Goal: Information Seeking & Learning: Learn about a topic

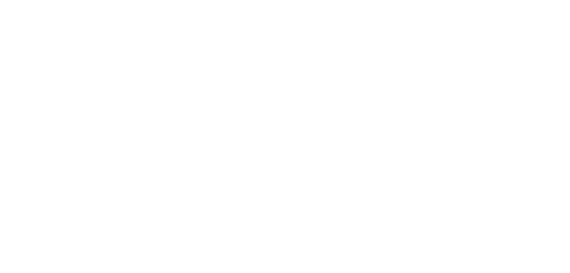
select select "******"
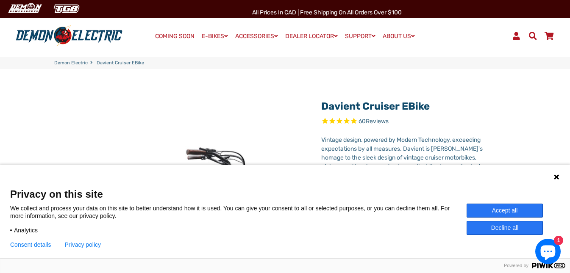
click at [503, 227] on button "Decline all" at bounding box center [504, 228] width 76 height 14
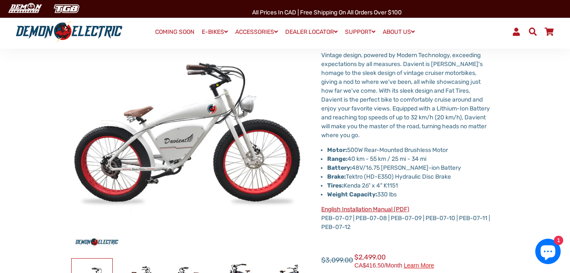
scroll to position [169, 0]
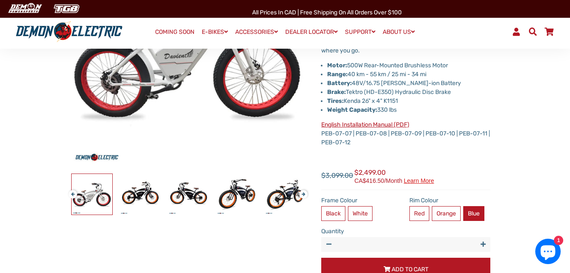
click at [477, 214] on label "Blue" at bounding box center [473, 213] width 21 height 15
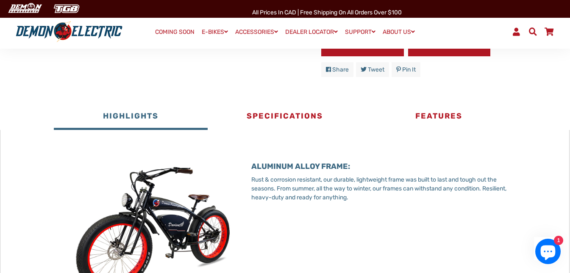
scroll to position [395, 0]
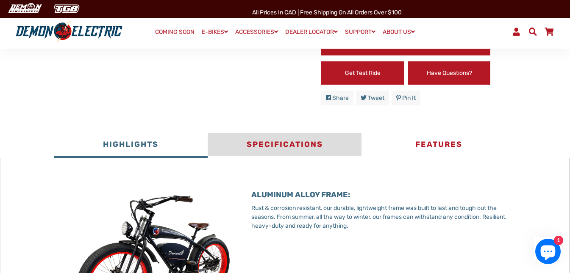
click at [282, 146] on button "Specifications" at bounding box center [285, 145] width 154 height 25
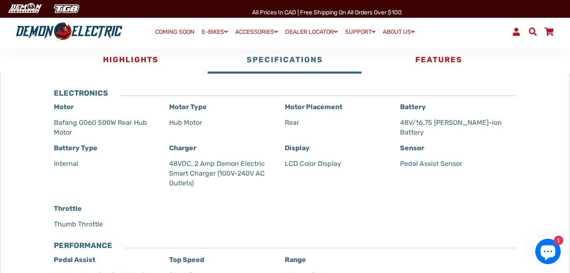
scroll to position [423, 0]
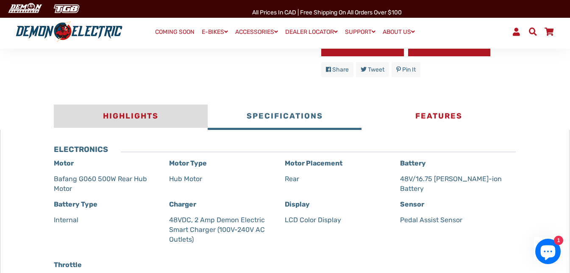
click at [134, 121] on button "Highlights" at bounding box center [131, 117] width 154 height 25
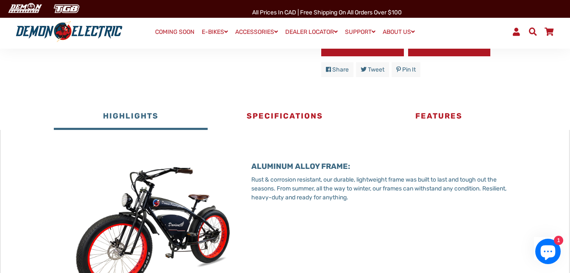
scroll to position [452, 0]
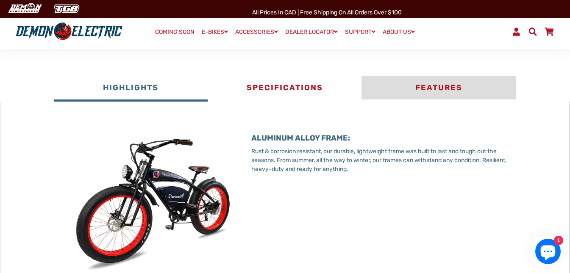
click at [429, 89] on button "Features" at bounding box center [438, 88] width 154 height 25
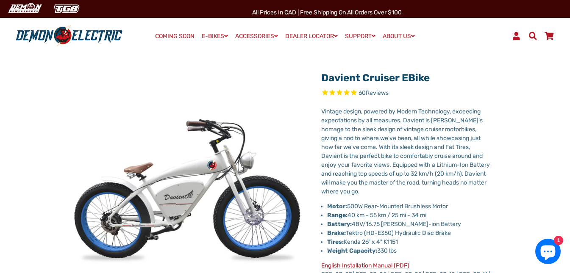
scroll to position [0, 0]
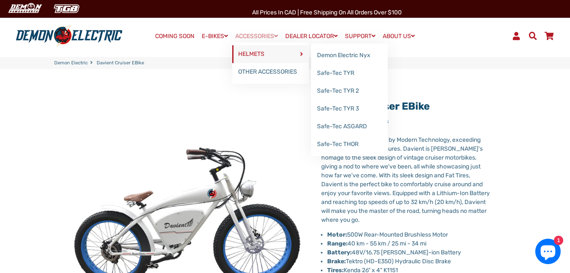
click at [274, 52] on link "HELMETS" at bounding box center [270, 54] width 77 height 18
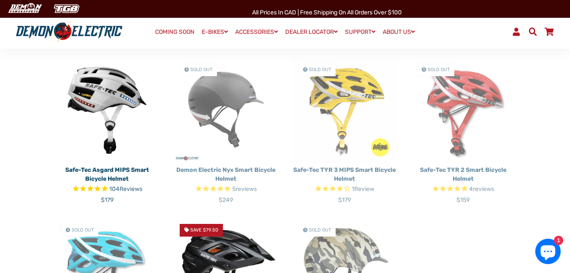
scroll to position [198, 0]
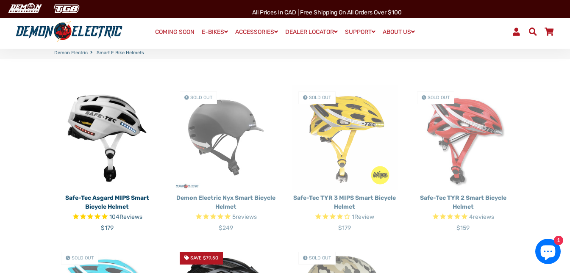
click at [222, 111] on img at bounding box center [226, 138] width 106 height 106
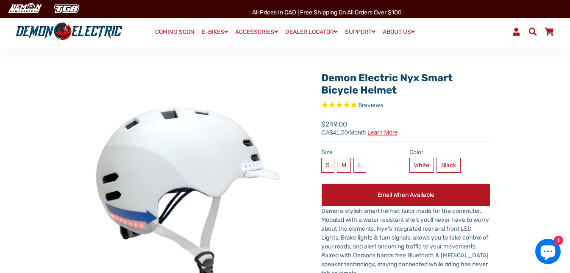
scroll to position [56, 0]
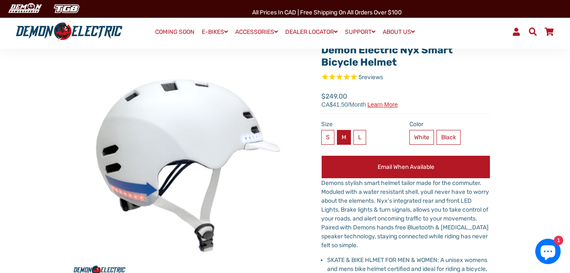
click at [344, 142] on label "M" at bounding box center [344, 137] width 14 height 15
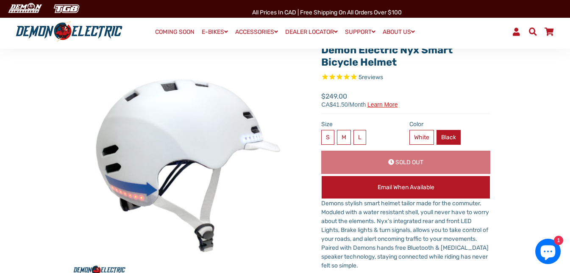
click at [457, 132] on label "Black" at bounding box center [448, 137] width 24 height 15
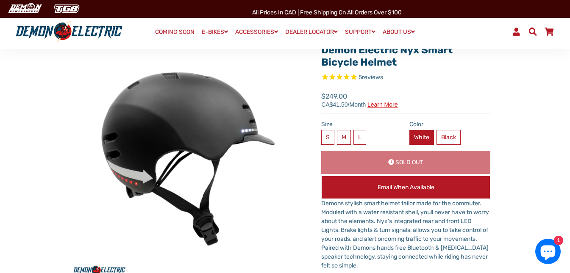
click at [428, 141] on label "White" at bounding box center [421, 137] width 25 height 15
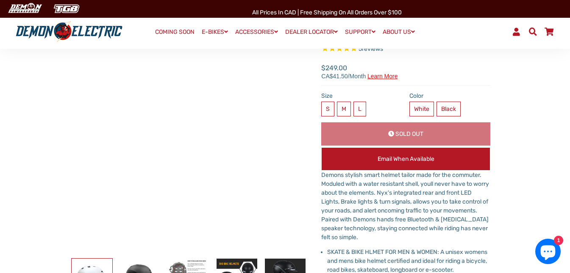
scroll to position [113, 0]
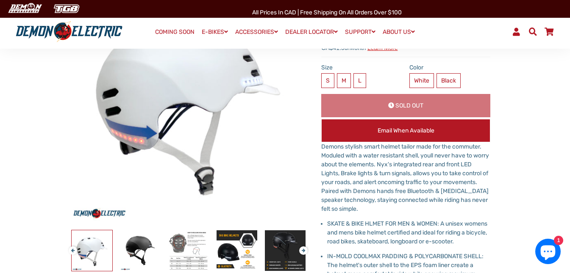
click at [304, 249] on button "Next" at bounding box center [301, 247] width 5 height 10
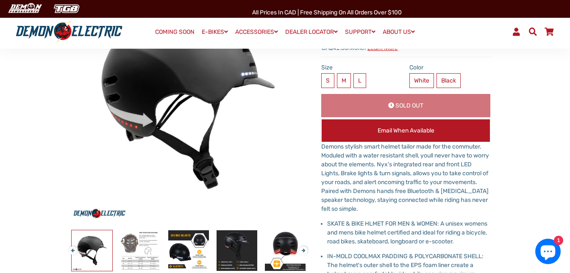
click at [304, 249] on button "Next" at bounding box center [301, 247] width 5 height 10
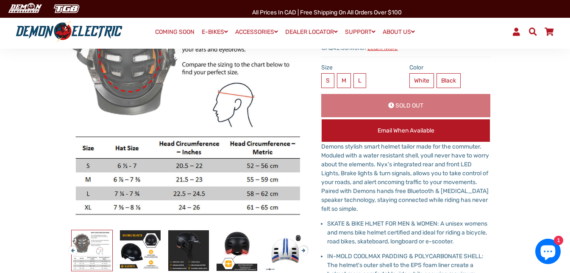
click at [304, 249] on button "Next" at bounding box center [301, 247] width 5 height 10
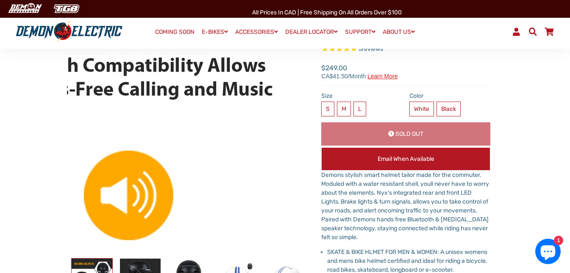
scroll to position [141, 0]
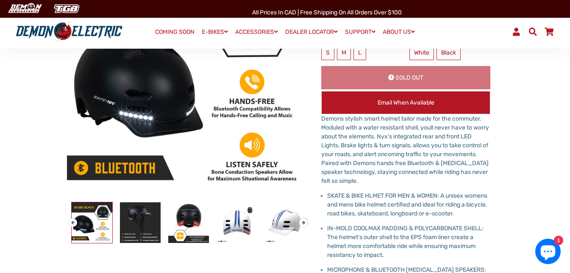
click at [304, 224] on button "Next" at bounding box center [301, 219] width 5 height 10
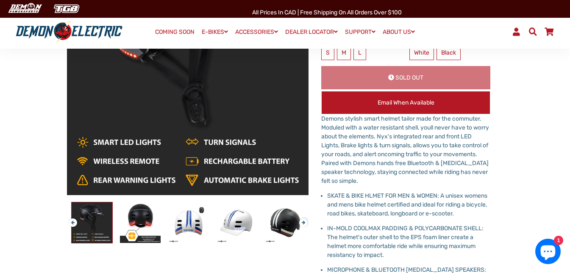
click at [303, 224] on button "Next" at bounding box center [301, 219] width 5 height 10
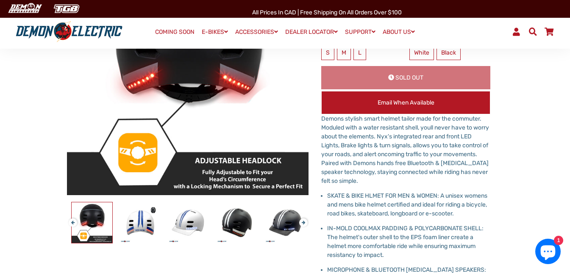
click at [304, 222] on button "Next" at bounding box center [301, 219] width 5 height 10
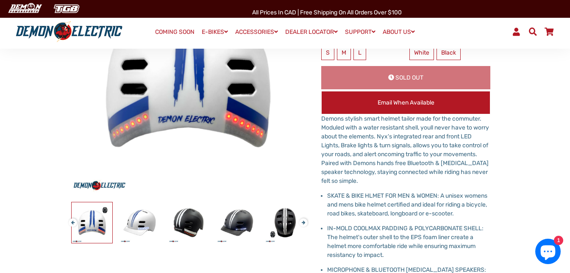
click at [303, 222] on button "Next" at bounding box center [301, 219] width 5 height 10
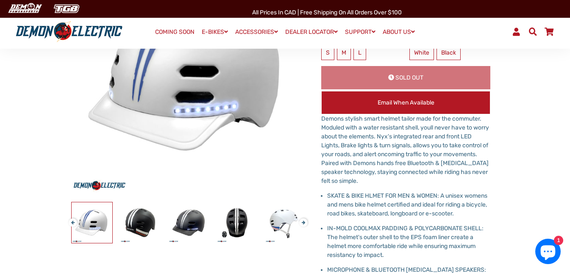
click at [303, 222] on button "Next" at bounding box center [301, 219] width 5 height 10
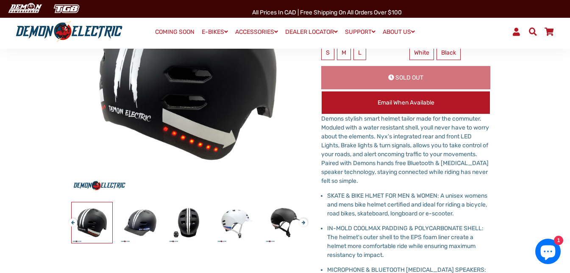
click at [303, 222] on button "Next" at bounding box center [301, 219] width 5 height 10
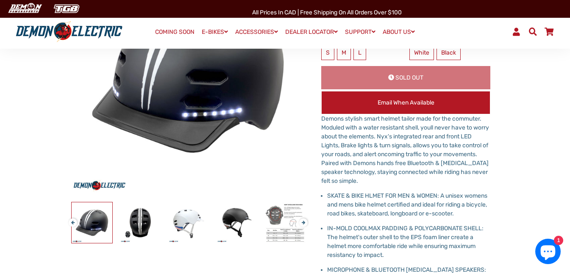
click at [303, 222] on button "Next" at bounding box center [301, 219] width 5 height 10
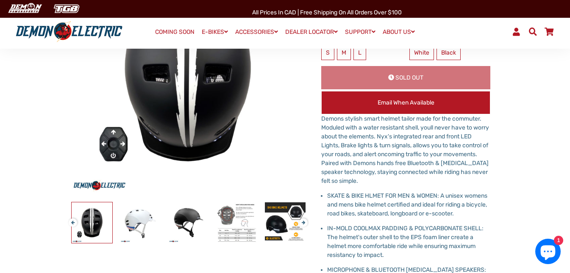
click at [303, 222] on button "Next" at bounding box center [301, 219] width 5 height 10
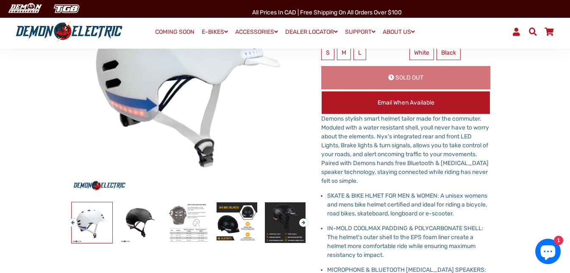
click at [303, 222] on button "Next" at bounding box center [301, 219] width 5 height 10
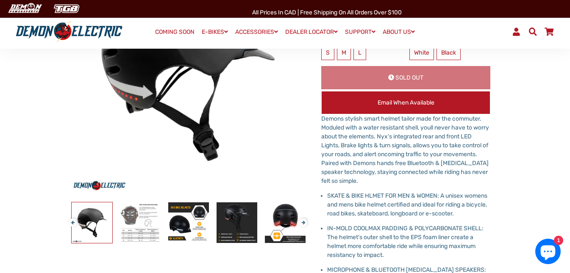
click at [303, 222] on button "Next" at bounding box center [301, 219] width 5 height 10
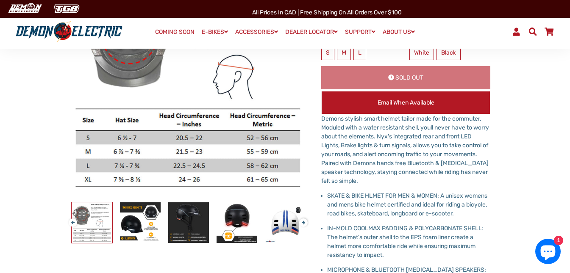
click at [302, 220] on button "Next" at bounding box center [301, 219] width 5 height 10
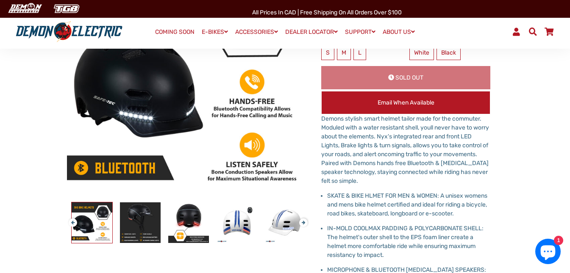
click at [304, 223] on button "Next" at bounding box center [301, 219] width 5 height 10
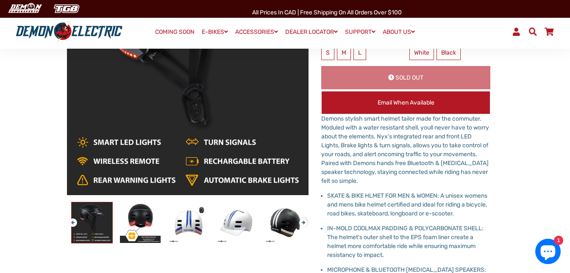
click at [304, 223] on button "Next" at bounding box center [301, 219] width 5 height 10
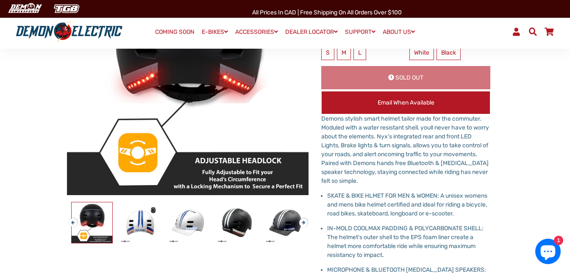
click at [304, 223] on button "Next" at bounding box center [301, 219] width 5 height 10
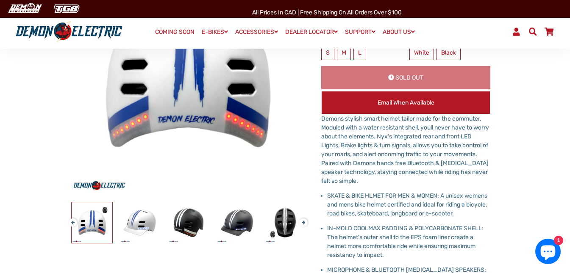
click at [304, 223] on button "Next" at bounding box center [301, 219] width 5 height 10
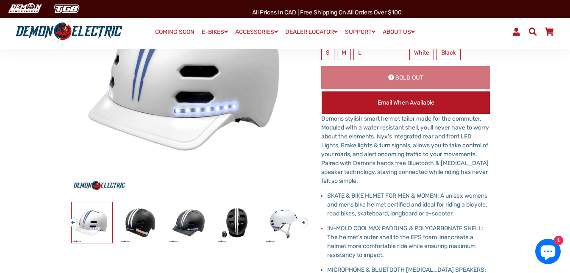
click at [304, 223] on button "Next" at bounding box center [301, 219] width 5 height 10
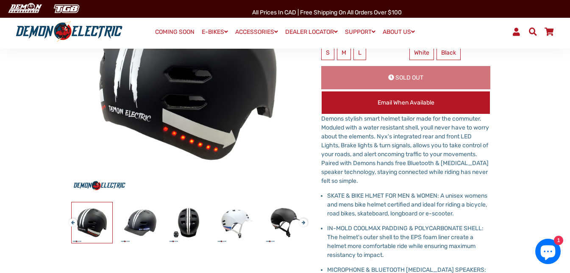
click at [304, 223] on button "Next" at bounding box center [301, 219] width 5 height 10
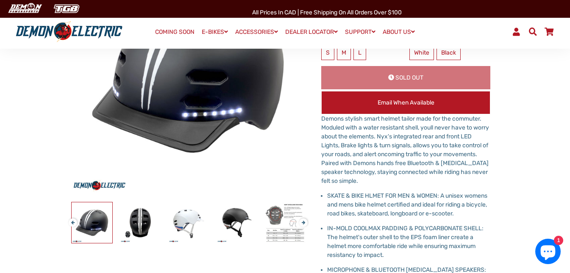
click at [304, 223] on button "Next" at bounding box center [301, 219] width 5 height 10
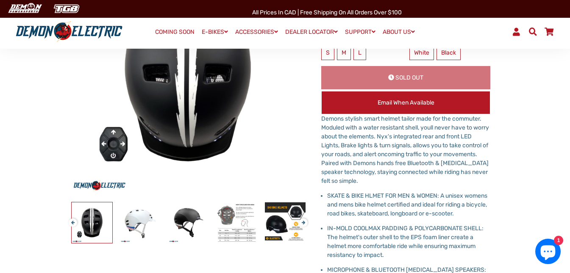
click at [304, 223] on button "Next" at bounding box center [301, 219] width 5 height 10
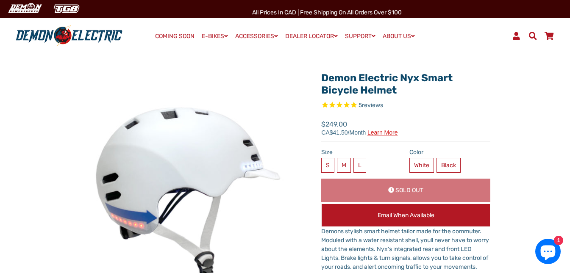
scroll to position [0, 0]
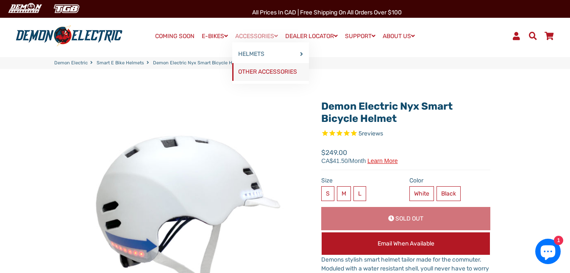
click at [265, 71] on link "OTHER ACCESSORIES" at bounding box center [270, 72] width 77 height 18
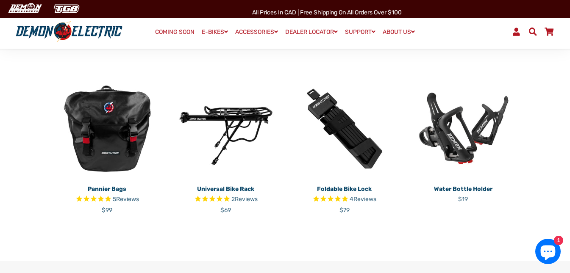
scroll to position [141, 0]
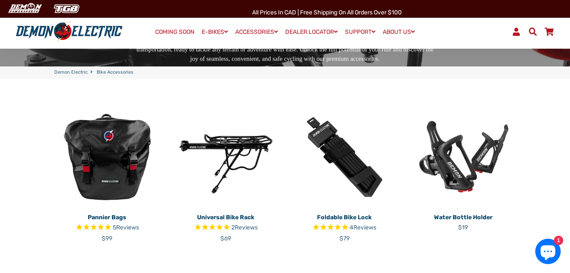
click at [240, 148] on img at bounding box center [226, 157] width 106 height 106
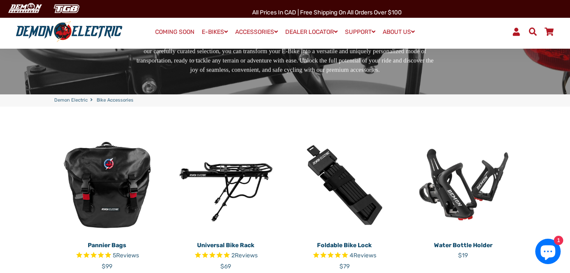
scroll to position [0, 0]
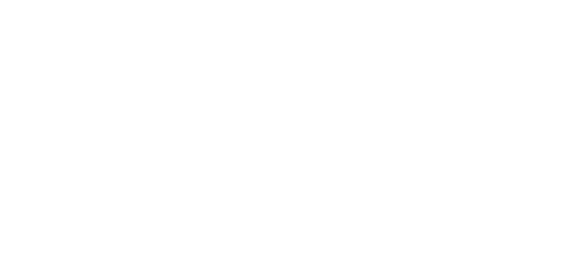
select select "******"
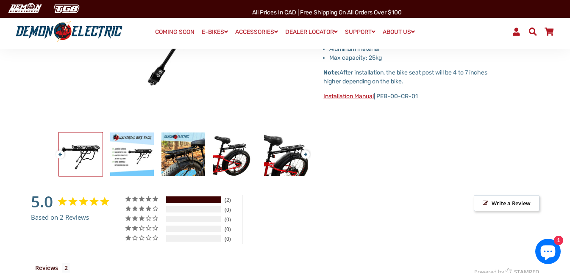
scroll to position [198, 0]
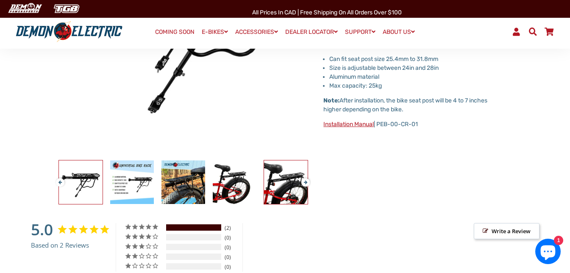
click at [280, 189] on img at bounding box center [286, 183] width 44 height 44
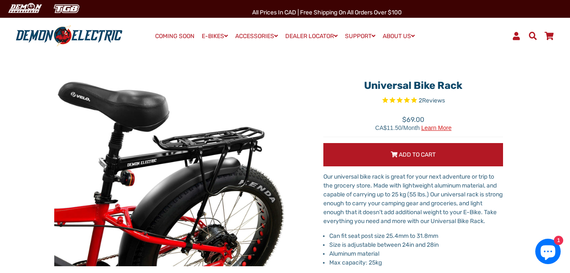
scroll to position [0, 0]
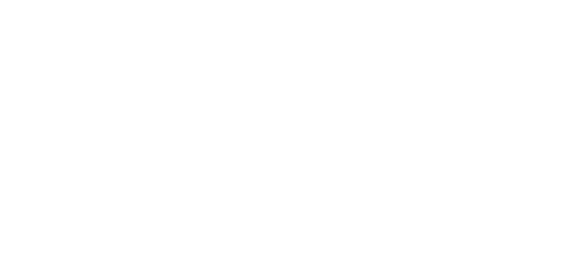
select select "******"
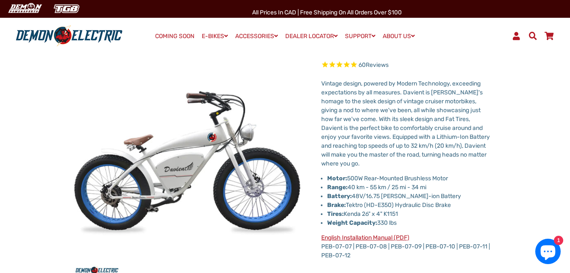
scroll to position [85, 0]
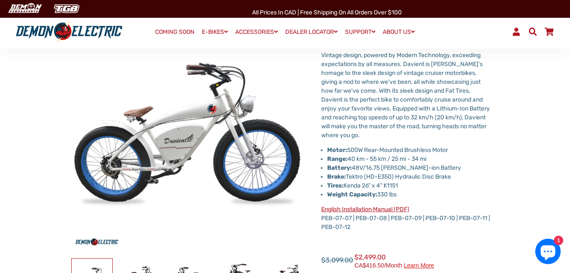
click at [369, 210] on link "English Installation Manual (PDF)" at bounding box center [365, 209] width 88 height 7
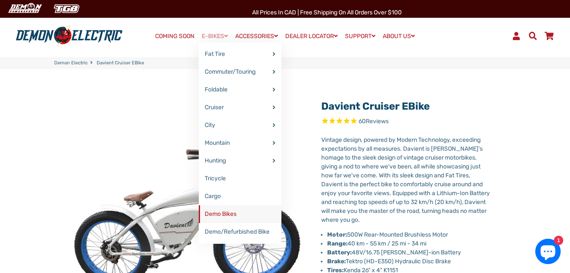
click at [206, 213] on link "Demo Bikes" at bounding box center [240, 214] width 83 height 18
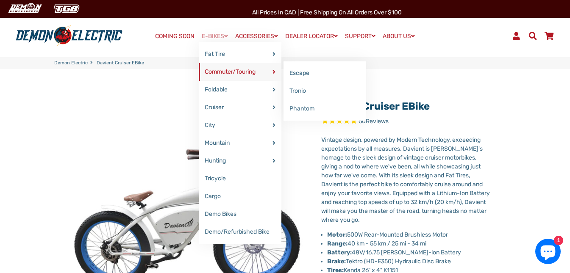
click at [223, 73] on link "Commuter/Touring" at bounding box center [240, 72] width 83 height 18
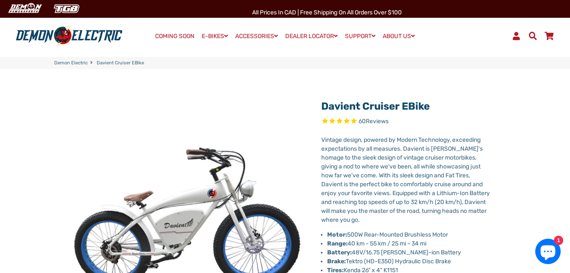
click at [174, 35] on link "COMING SOON" at bounding box center [174, 36] width 45 height 12
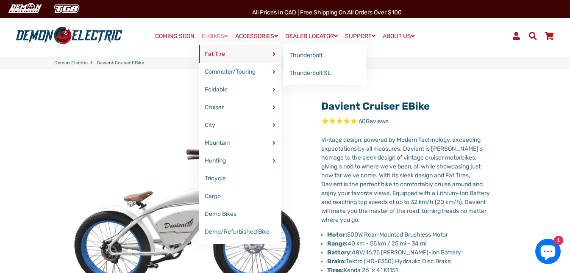
click at [251, 52] on link "Fat Tire" at bounding box center [240, 54] width 83 height 18
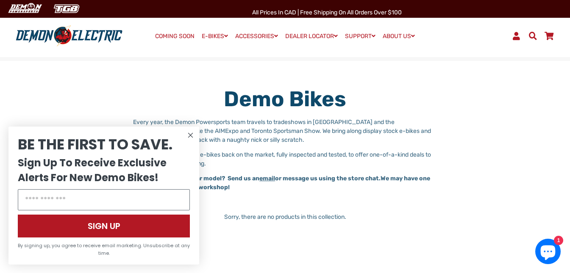
click at [187, 134] on circle "Close dialog" at bounding box center [190, 135] width 10 height 10
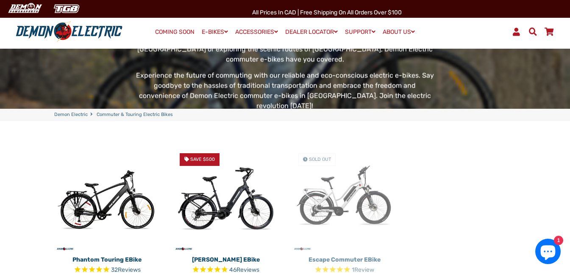
scroll to position [226, 0]
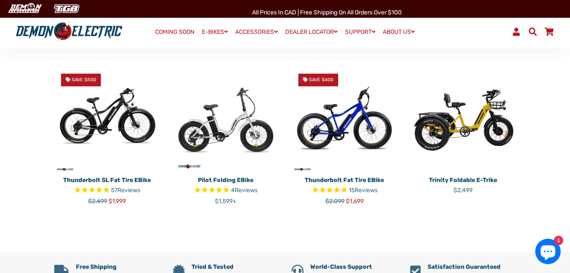
scroll to position [198, 0]
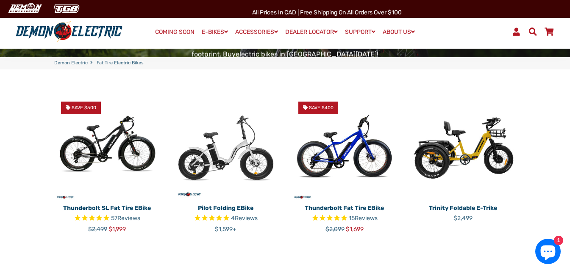
click at [138, 138] on img at bounding box center [107, 148] width 106 height 106
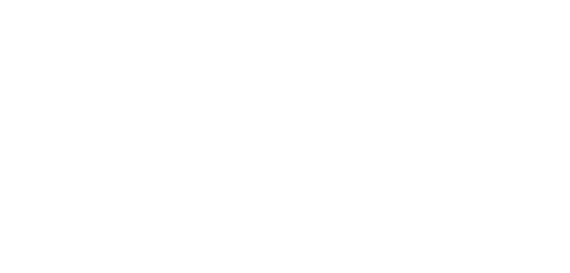
select select "******"
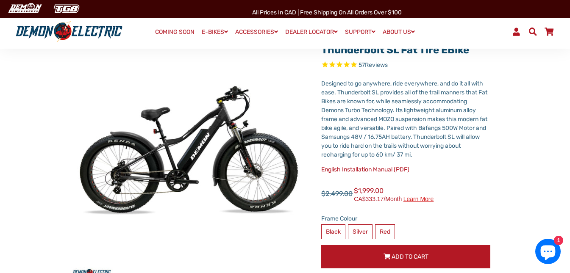
scroll to position [85, 0]
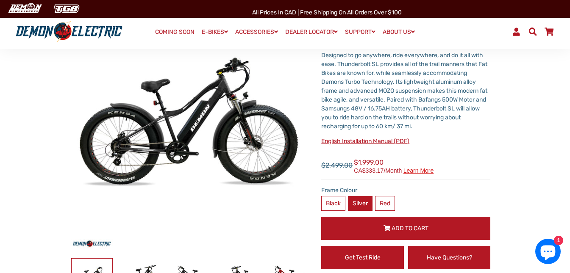
click at [360, 205] on label "Silver" at bounding box center [360, 203] width 25 height 15
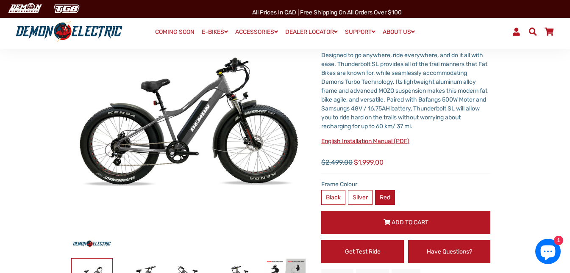
click at [385, 200] on label "Red" at bounding box center [385, 197] width 20 height 15
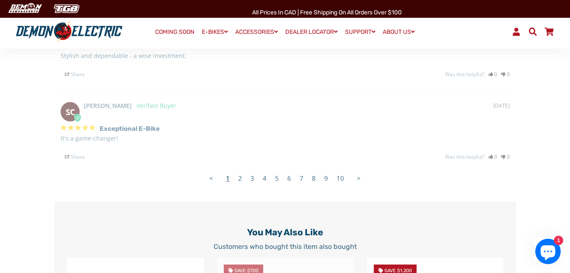
scroll to position [1591, 0]
